Goal: Transaction & Acquisition: Purchase product/service

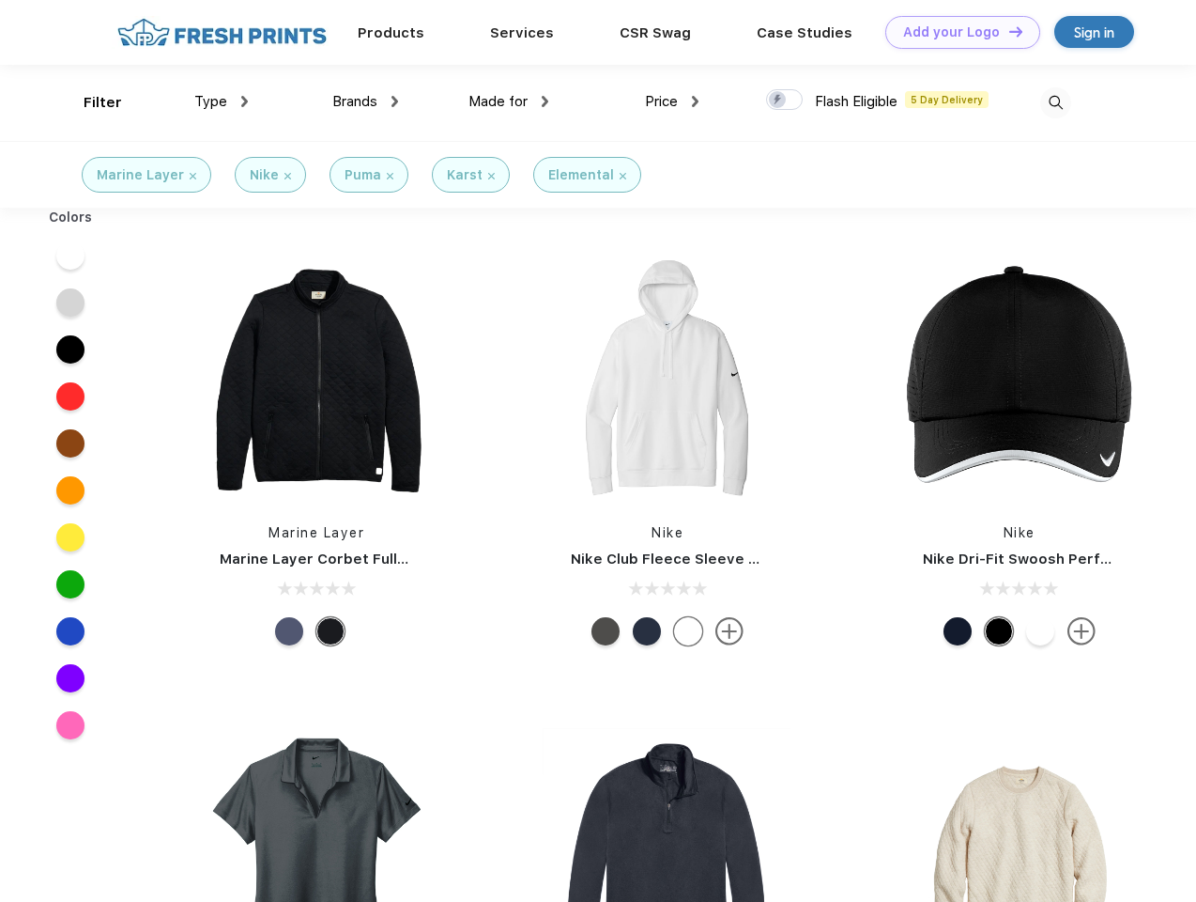
click at [956, 32] on link "Add your Logo Design Tool" at bounding box center [963, 32] width 155 height 33
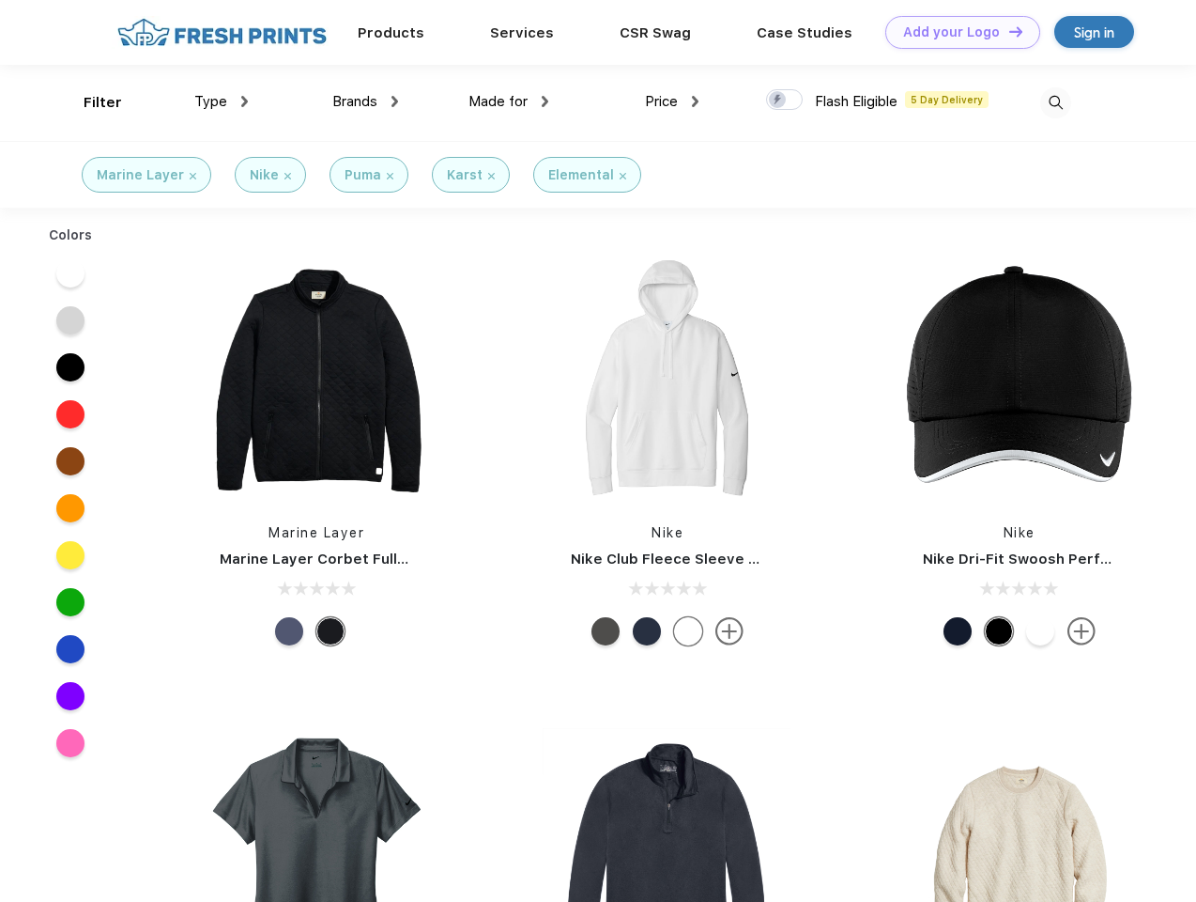
click at [0, 0] on div "Design Tool" at bounding box center [0, 0] width 0 height 0
click at [1008, 31] on link "Add your Logo Design Tool" at bounding box center [963, 32] width 155 height 33
click at [90, 102] on div "Filter" at bounding box center [103, 103] width 39 height 22
click at [222, 101] on span "Type" at bounding box center [210, 101] width 33 height 17
click at [365, 101] on span "Brands" at bounding box center [354, 101] width 45 height 17
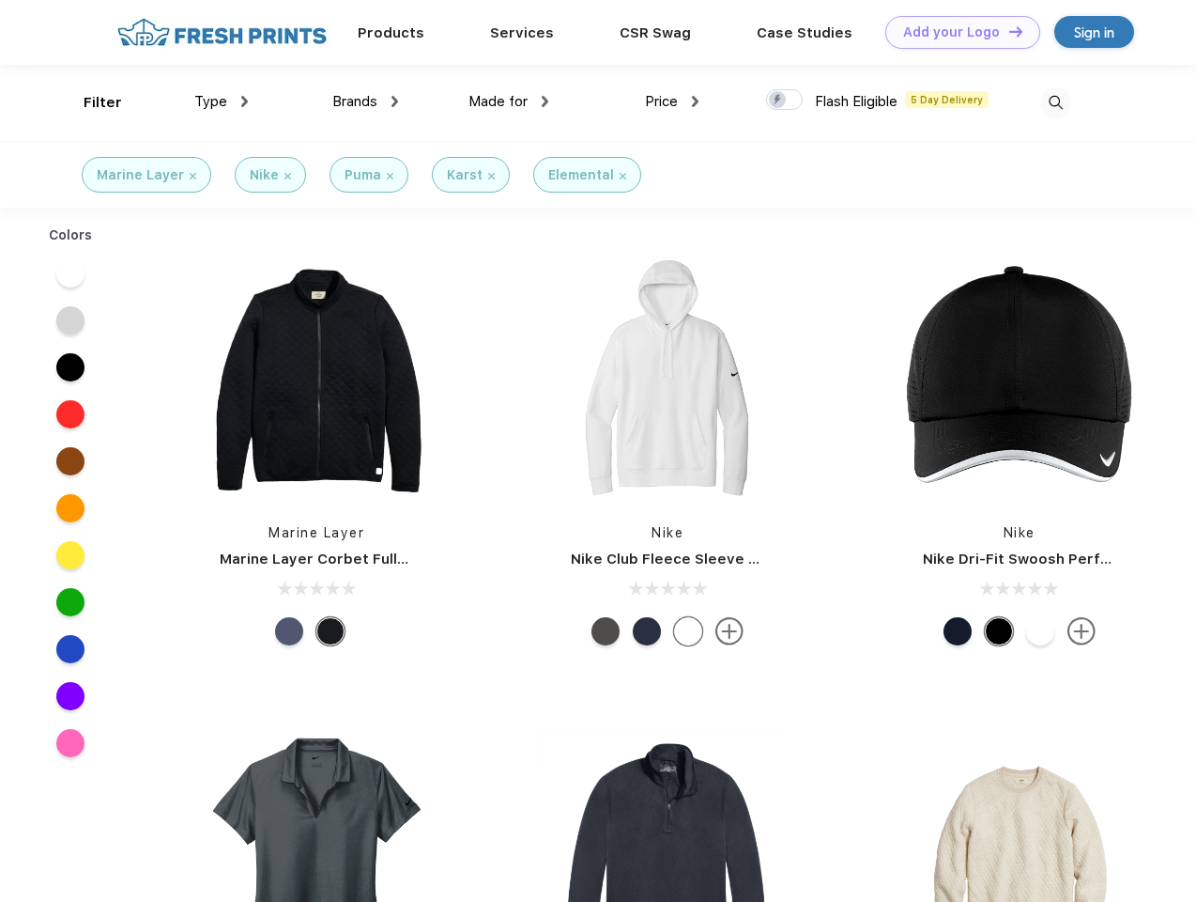
click at [509, 101] on span "Made for" at bounding box center [498, 101] width 59 height 17
click at [672, 101] on span "Price" at bounding box center [661, 101] width 33 height 17
click at [785, 100] on div at bounding box center [784, 99] width 37 height 21
click at [779, 100] on input "checkbox" at bounding box center [772, 94] width 12 height 12
click at [1056, 102] on img at bounding box center [1056, 102] width 31 height 31
